Goal: Check status: Check status

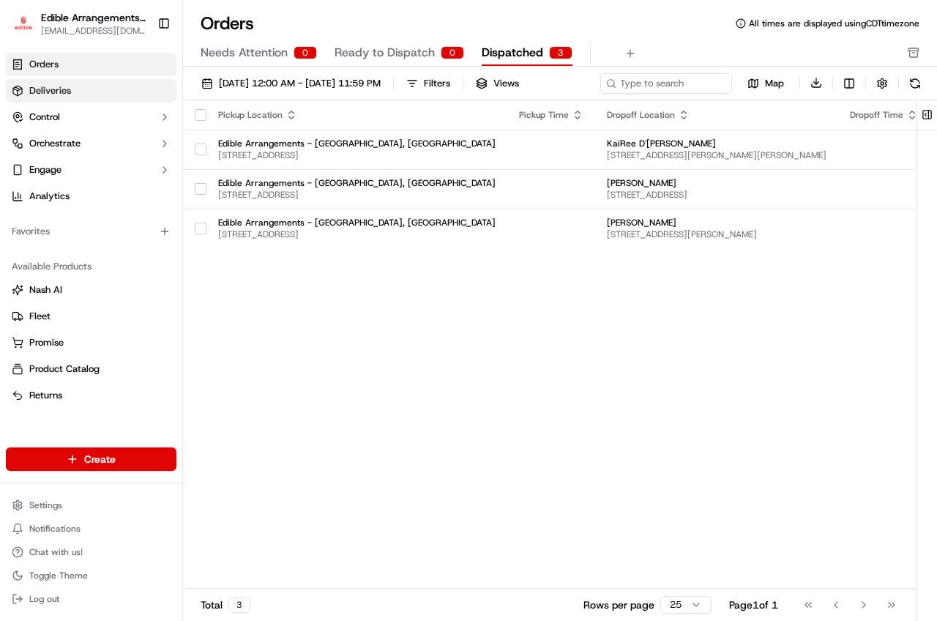
click at [84, 96] on link "Deliveries" at bounding box center [91, 90] width 170 height 23
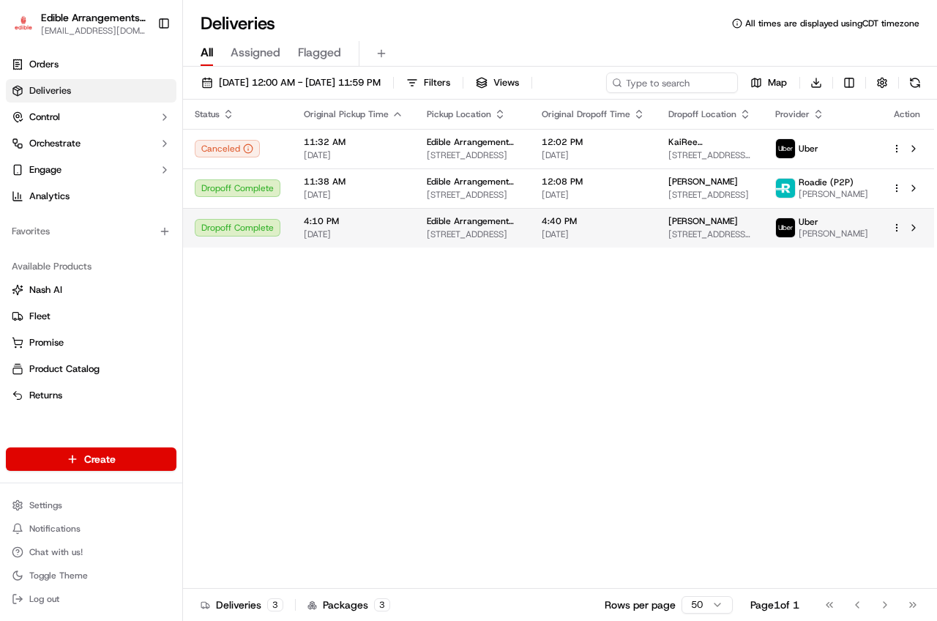
click at [606, 225] on span "4:40 PM" at bounding box center [592, 221] width 103 height 12
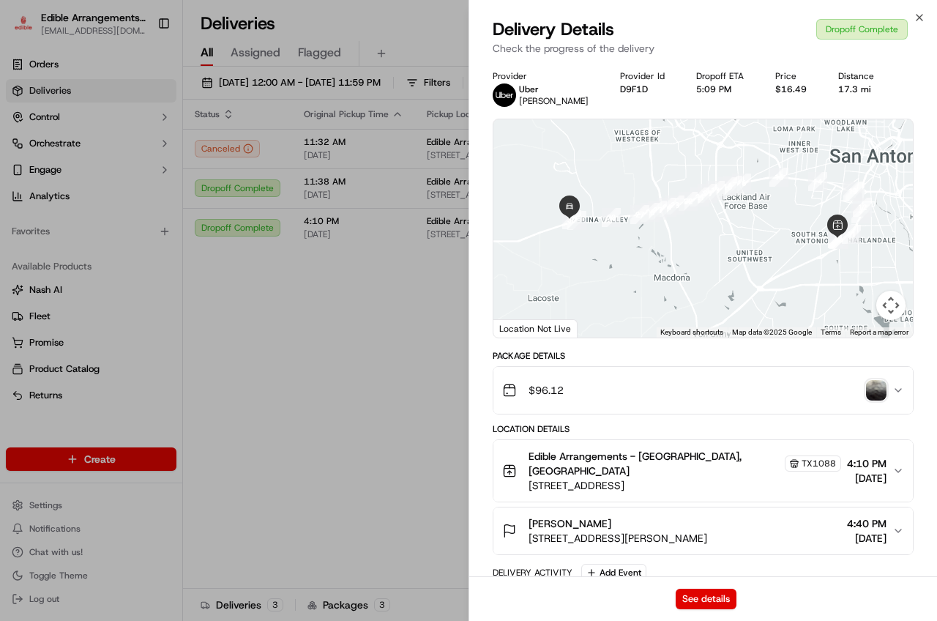
click at [888, 381] on div "$96.12" at bounding box center [697, 389] width 390 height 29
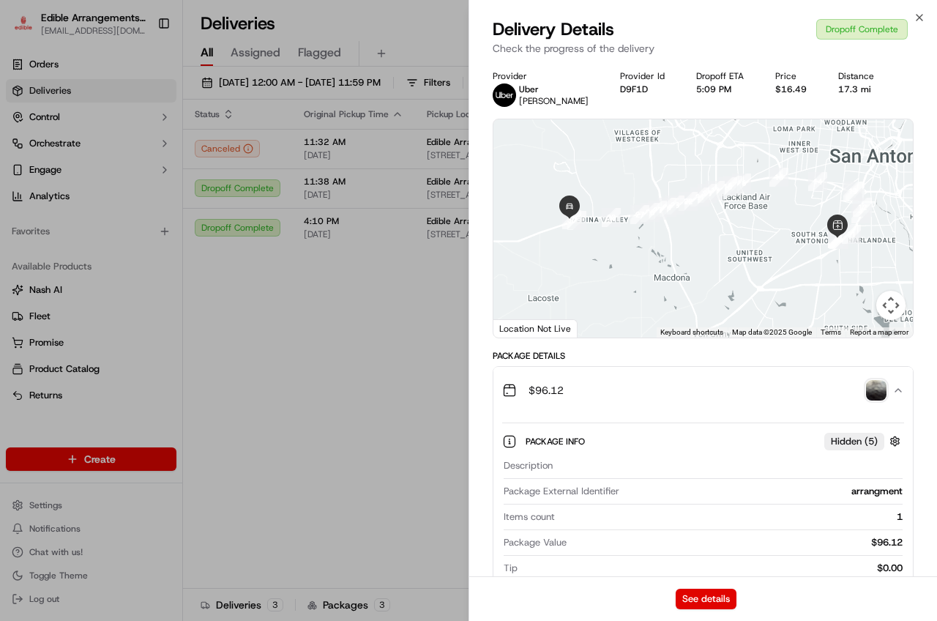
click at [888, 390] on div "$96.12" at bounding box center [697, 389] width 390 height 29
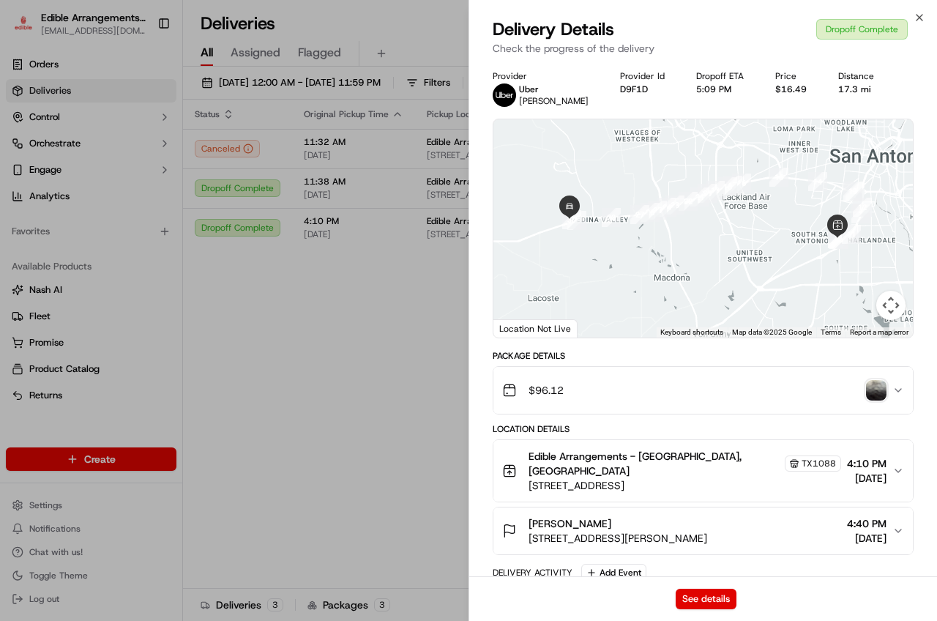
click at [875, 392] on img "button" at bounding box center [876, 390] width 20 height 20
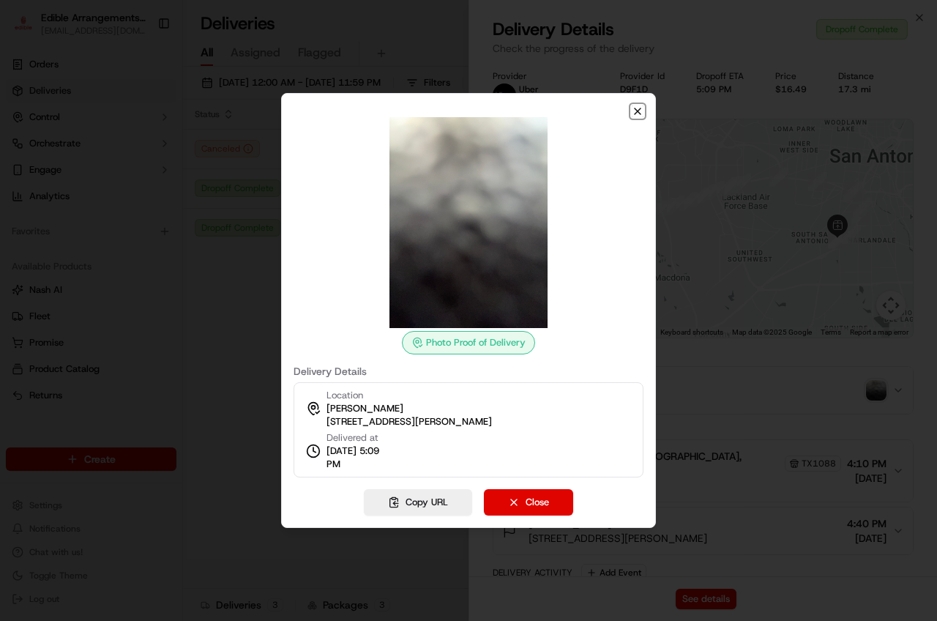
drag, startPoint x: 494, startPoint y: 250, endPoint x: 640, endPoint y: 112, distance: 201.4
click at [640, 112] on icon "button" at bounding box center [638, 111] width 12 height 12
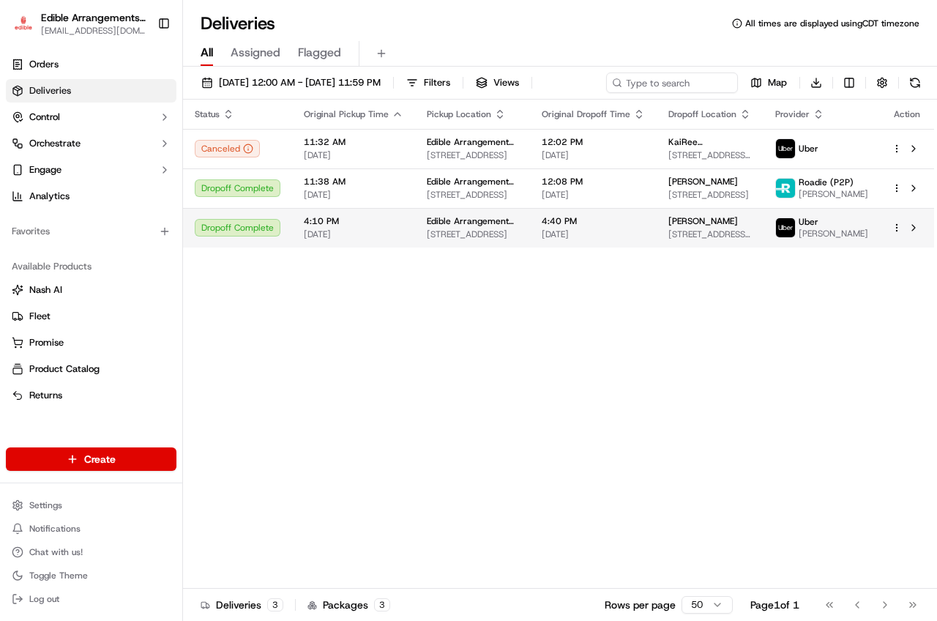
click at [748, 232] on span "[STREET_ADDRESS][PERSON_NAME]" at bounding box center [709, 234] width 83 height 12
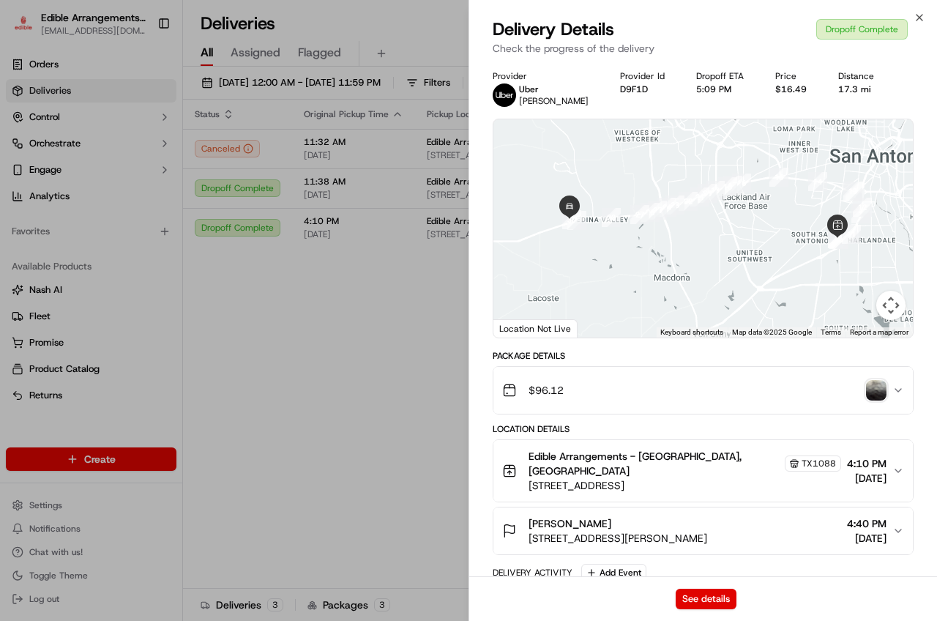
click at [604, 395] on div "$96.12" at bounding box center [697, 389] width 390 height 29
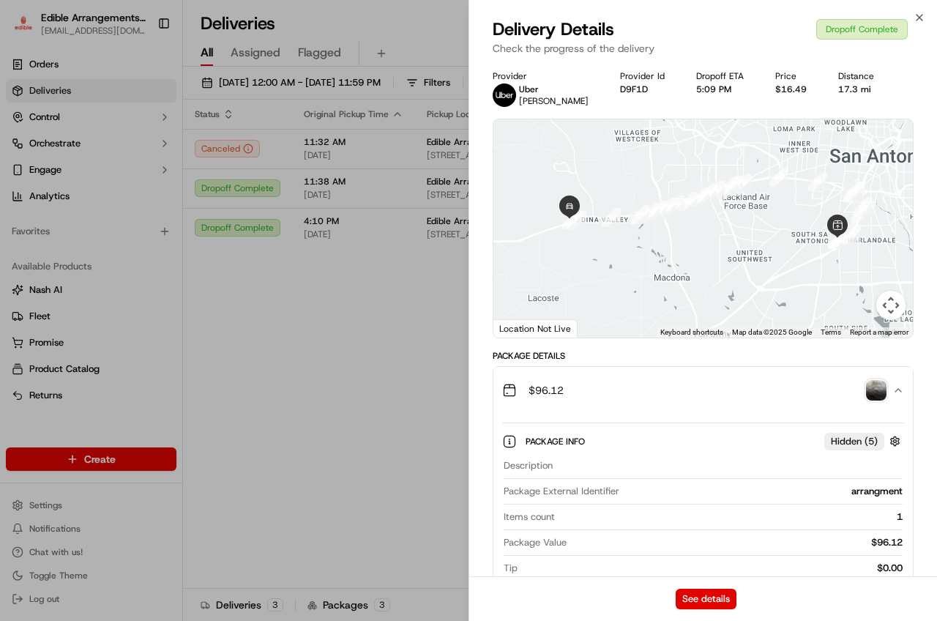
click at [604, 395] on div "$96.12" at bounding box center [697, 389] width 390 height 29
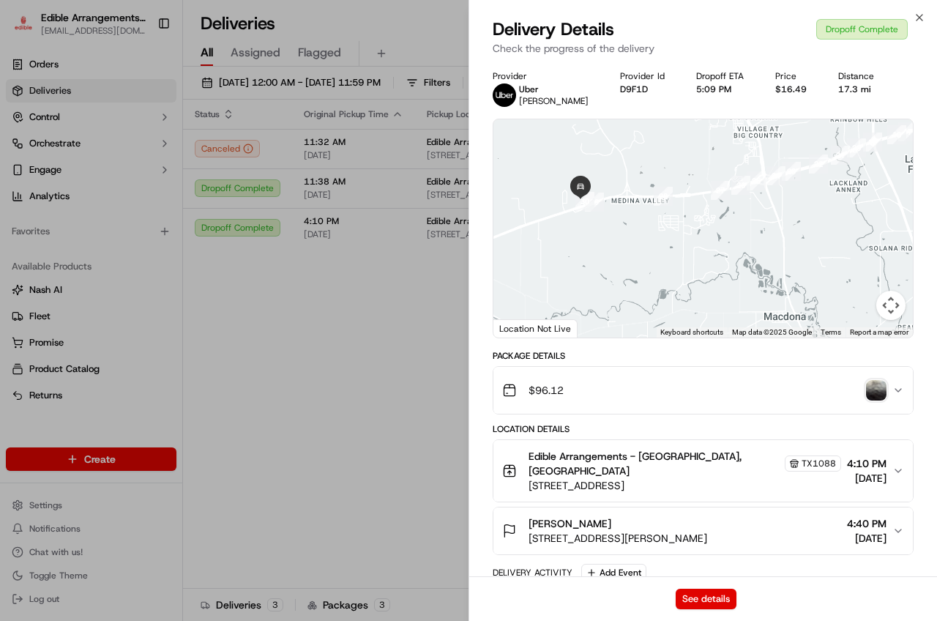
drag, startPoint x: 659, startPoint y: 247, endPoint x: 816, endPoint y: 311, distance: 170.0
click at [816, 311] on div at bounding box center [702, 228] width 419 height 218
